Goal: Check status: Check status

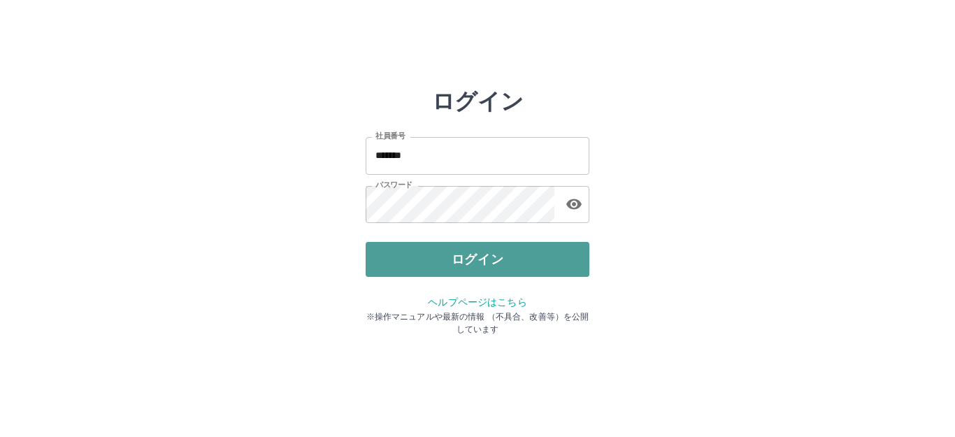
click at [453, 267] on button "ログイン" at bounding box center [478, 259] width 224 height 35
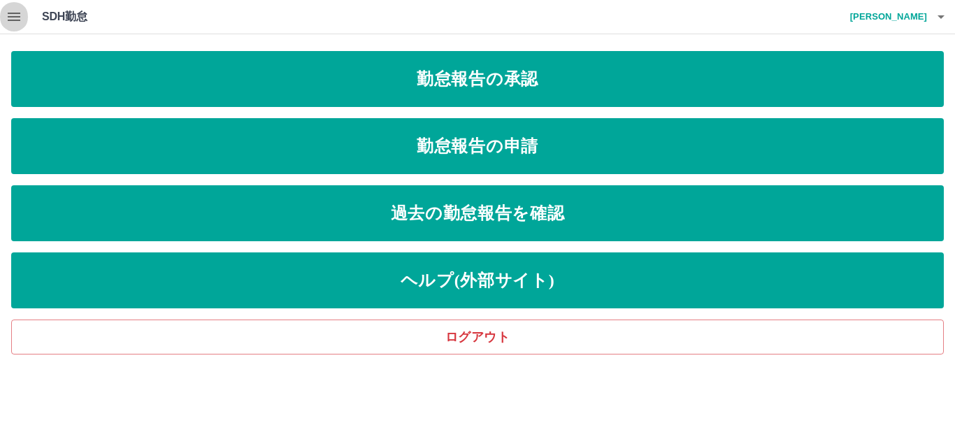
click at [7, 15] on icon "button" at bounding box center [14, 16] width 17 height 17
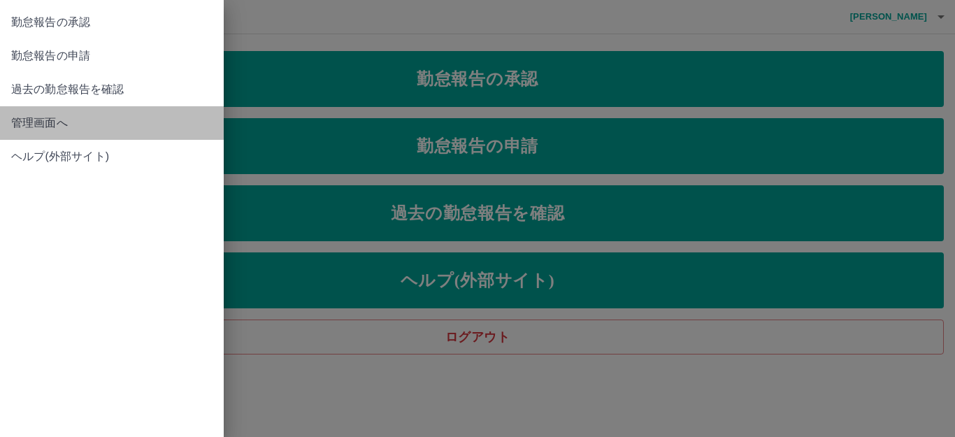
click at [45, 118] on span "管理画面へ" at bounding box center [111, 123] width 201 height 17
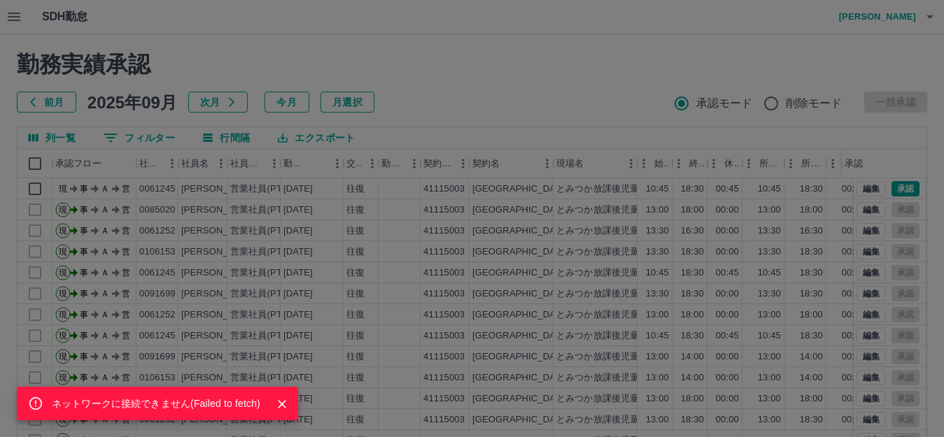
click at [500, 358] on div "ネットワークに接続できません( Failed to fetch )" at bounding box center [472, 218] width 944 height 437
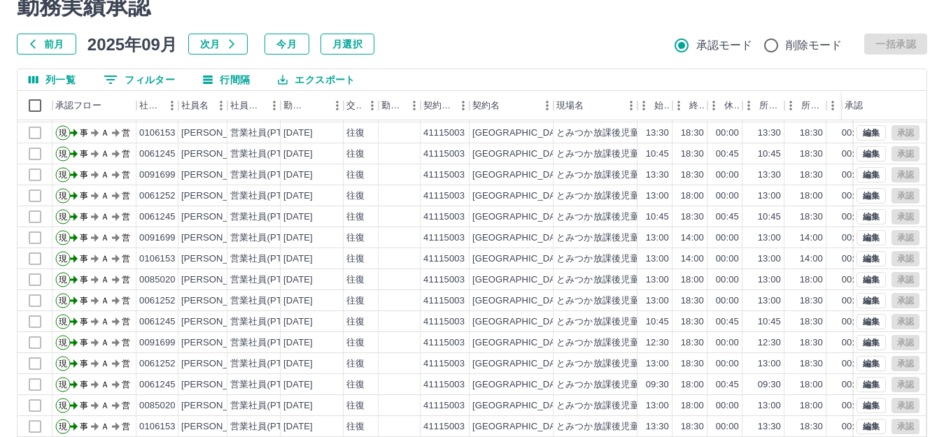
scroll to position [154, 0]
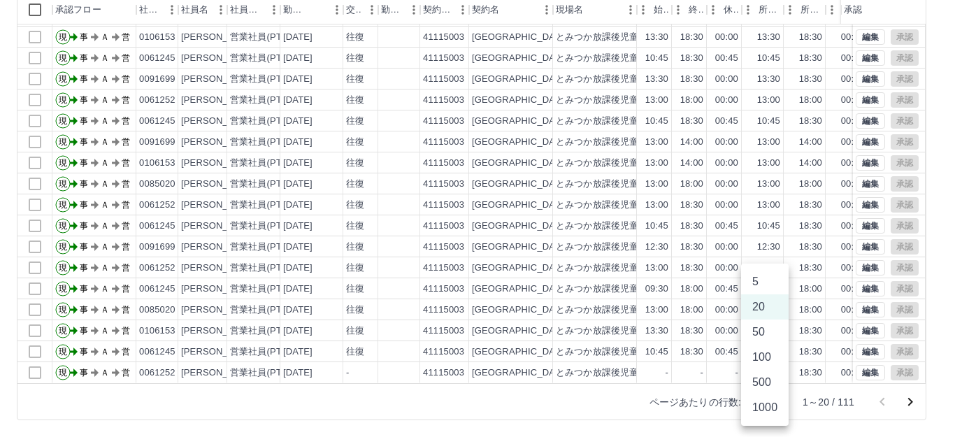
click at [771, 402] on body "SDH勤怠 [PERSON_NAME] ネットワークに接続できません( Failed to fetch ) 勤務実績承認 前月 [DATE] 次月 今月 月選…" at bounding box center [477, 141] width 955 height 591
click at [759, 377] on li "500" at bounding box center [765, 382] width 48 height 25
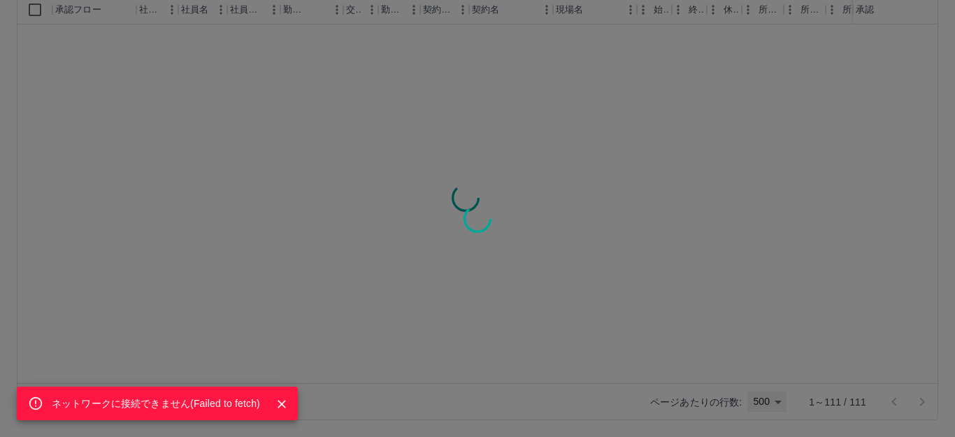
type input "***"
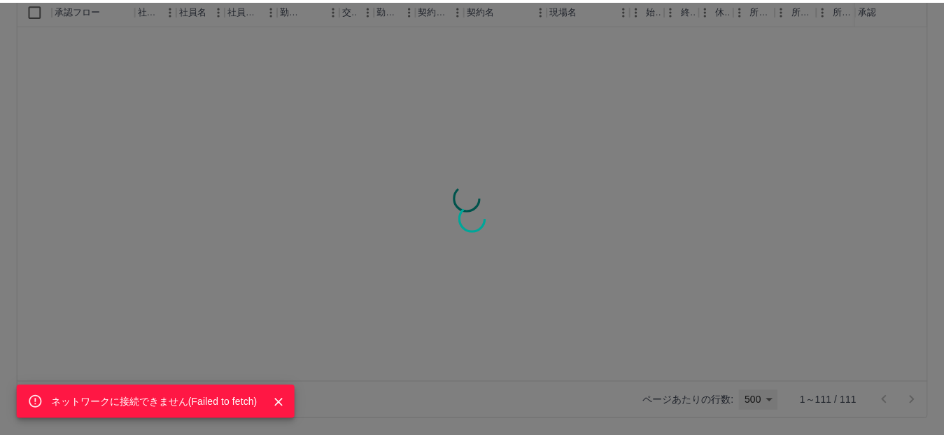
scroll to position [0, 0]
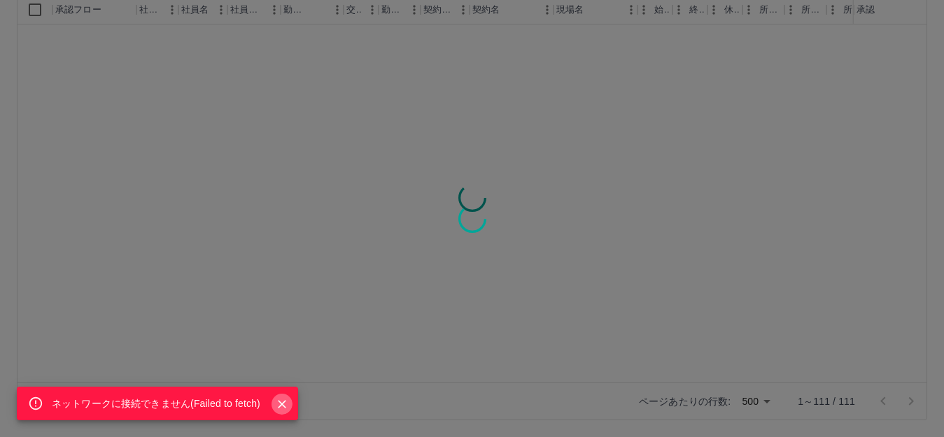
click at [278, 400] on icon "Close" at bounding box center [282, 404] width 14 height 14
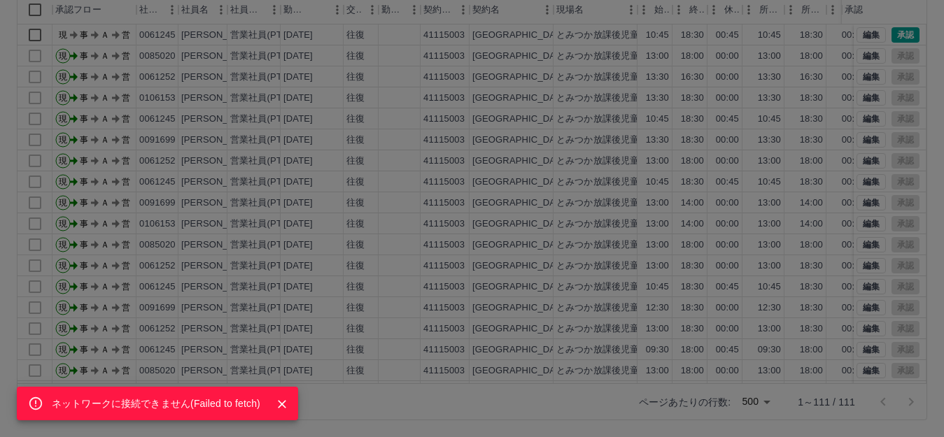
scroll to position [84, 0]
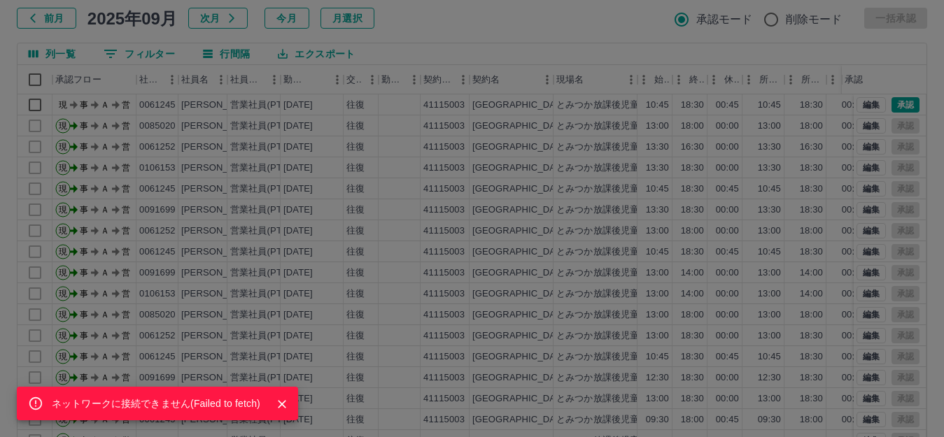
click at [537, 315] on div "ネットワークに接続できません( Failed to fetch )" at bounding box center [472, 218] width 944 height 437
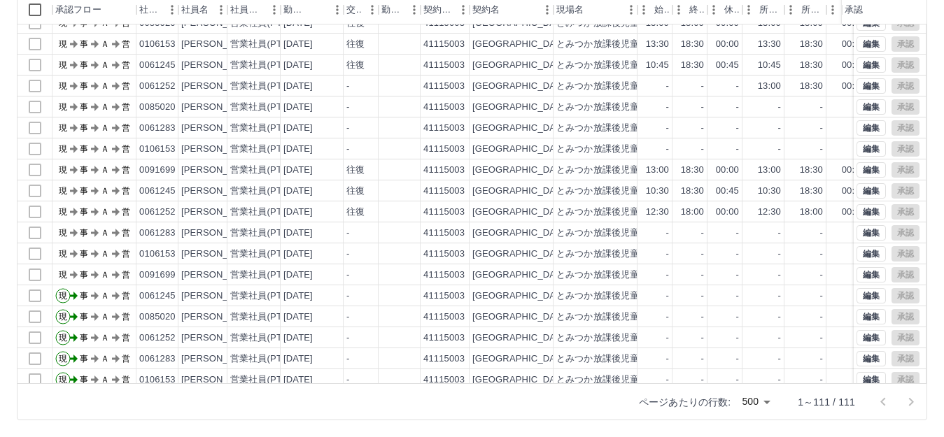
scroll to position [293, 0]
